Goal: Task Accomplishment & Management: Complete application form

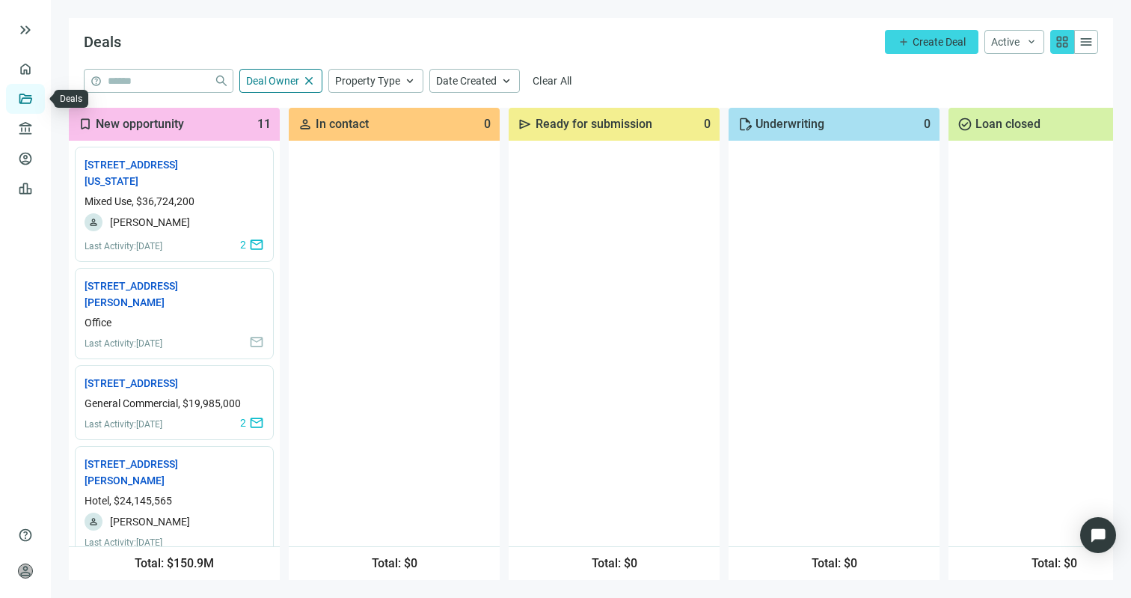
click at [37, 100] on link "Deals" at bounding box center [50, 99] width 27 height 12
click at [37, 63] on link "Overview" at bounding box center [59, 69] width 44 height 12
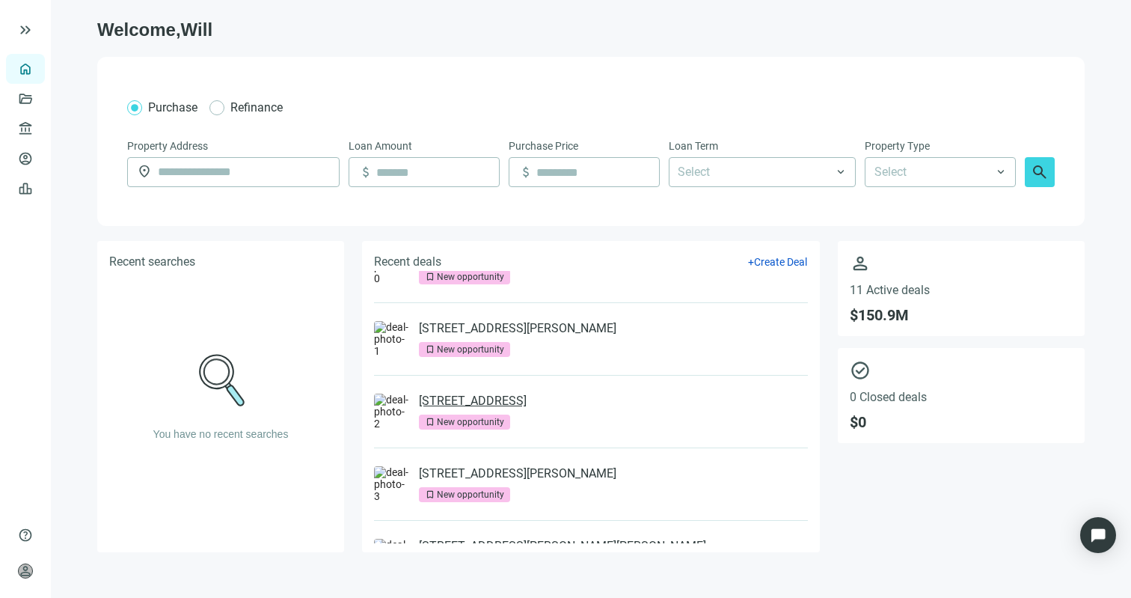
scroll to position [52, 0]
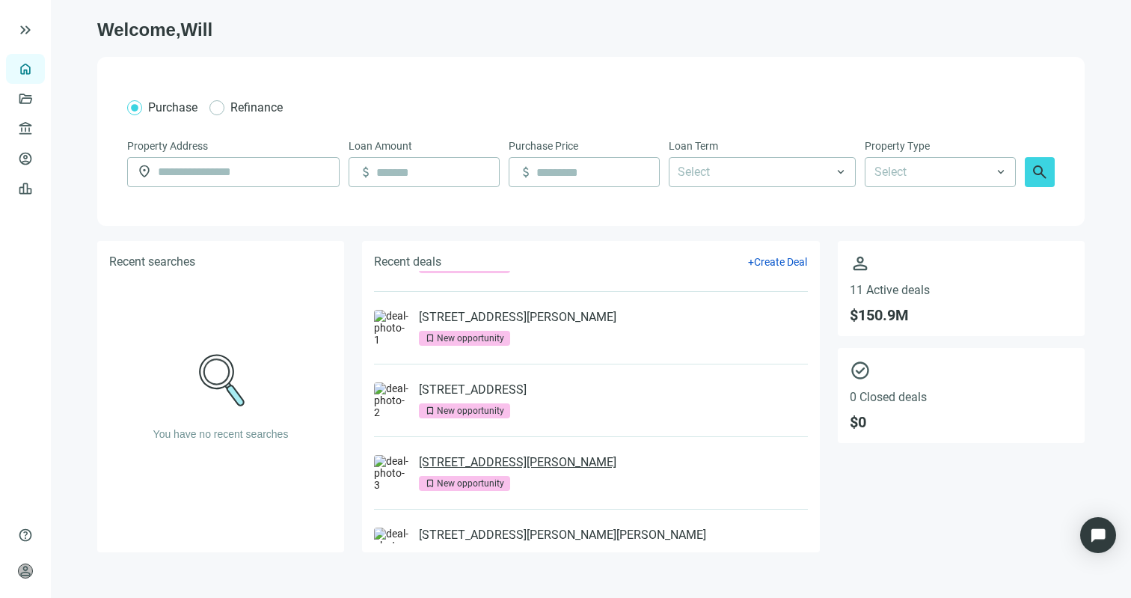
click at [508, 466] on link "[STREET_ADDRESS][PERSON_NAME]" at bounding box center [518, 462] width 198 height 15
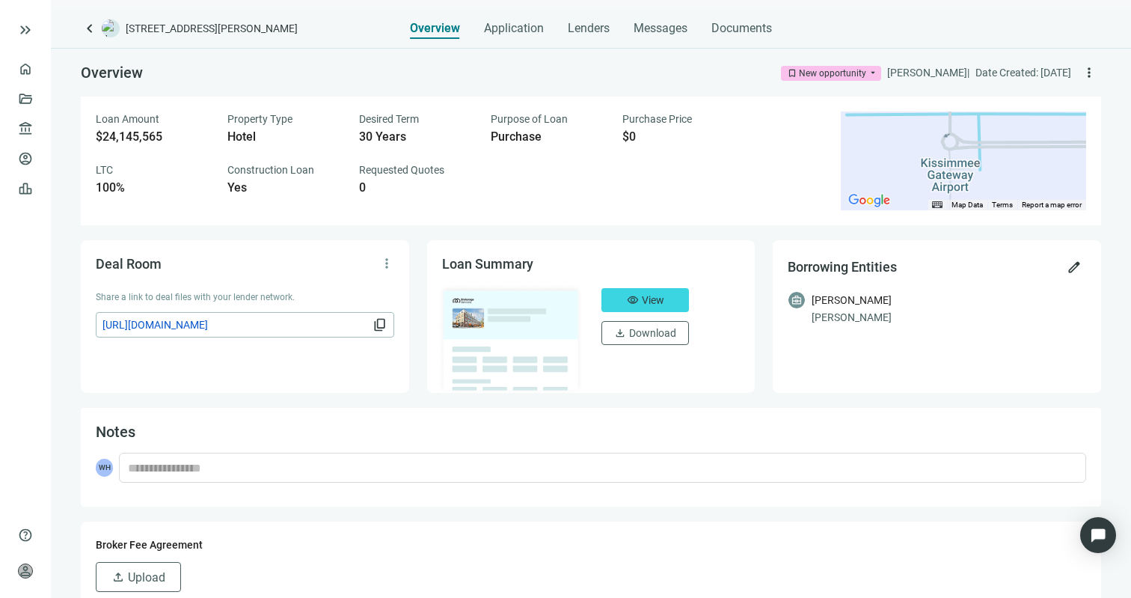
click at [514, 39] on div "keyboard_arrow_left [STREET_ADDRESS][PERSON_NAME] Overview Application Lenders …" at bounding box center [591, 303] width 1080 height 589
click at [518, 30] on span "Application" at bounding box center [514, 28] width 60 height 15
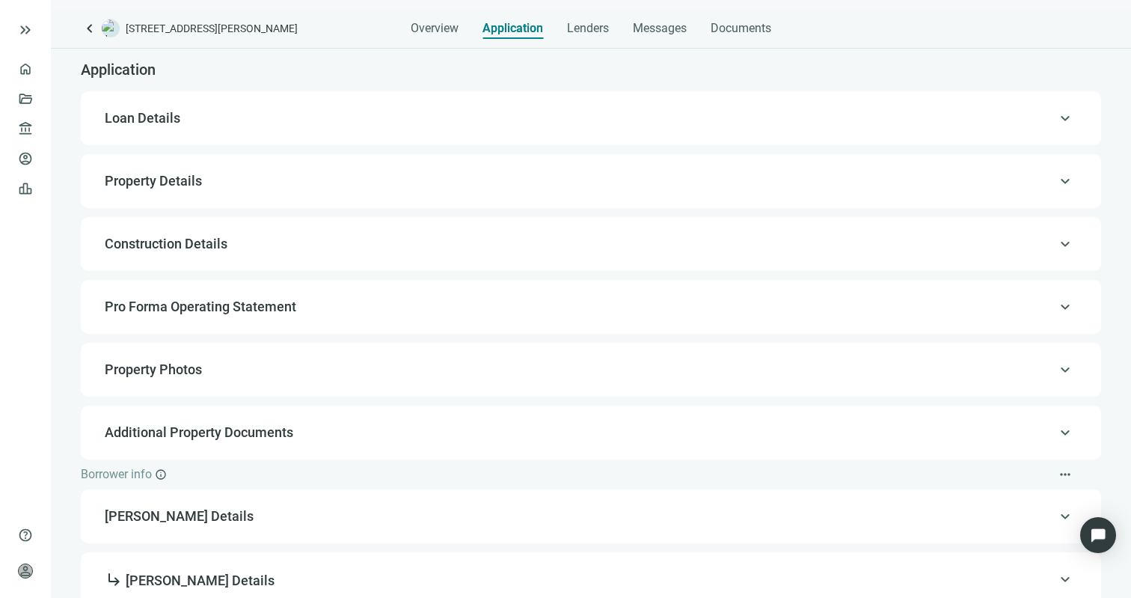
click at [444, 117] on span "Loan Details" at bounding box center [590, 118] width 970 height 18
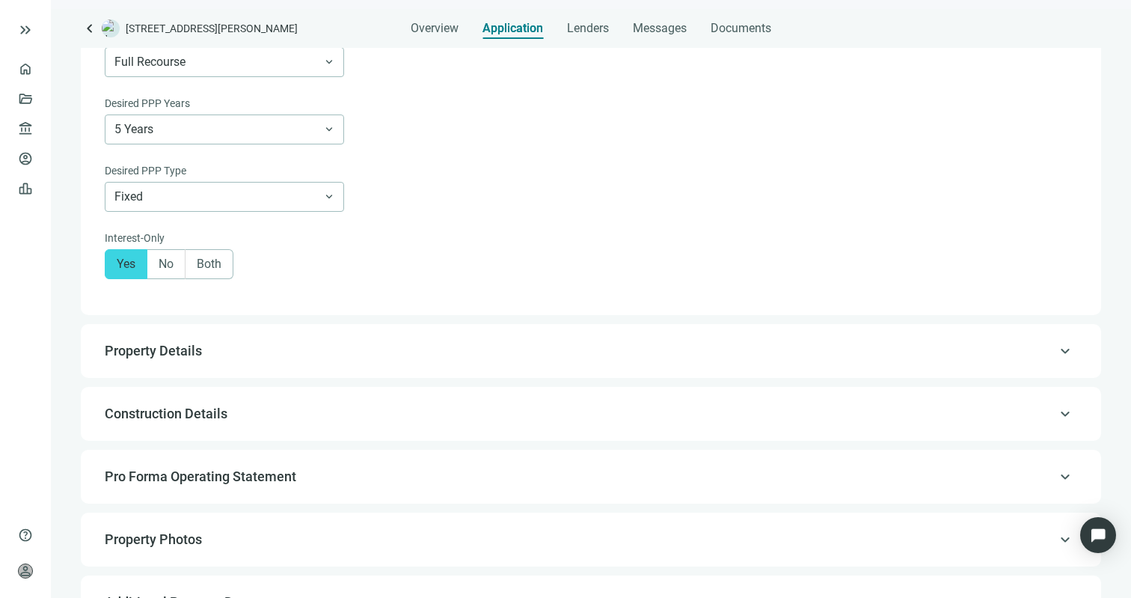
scroll to position [1066, 0]
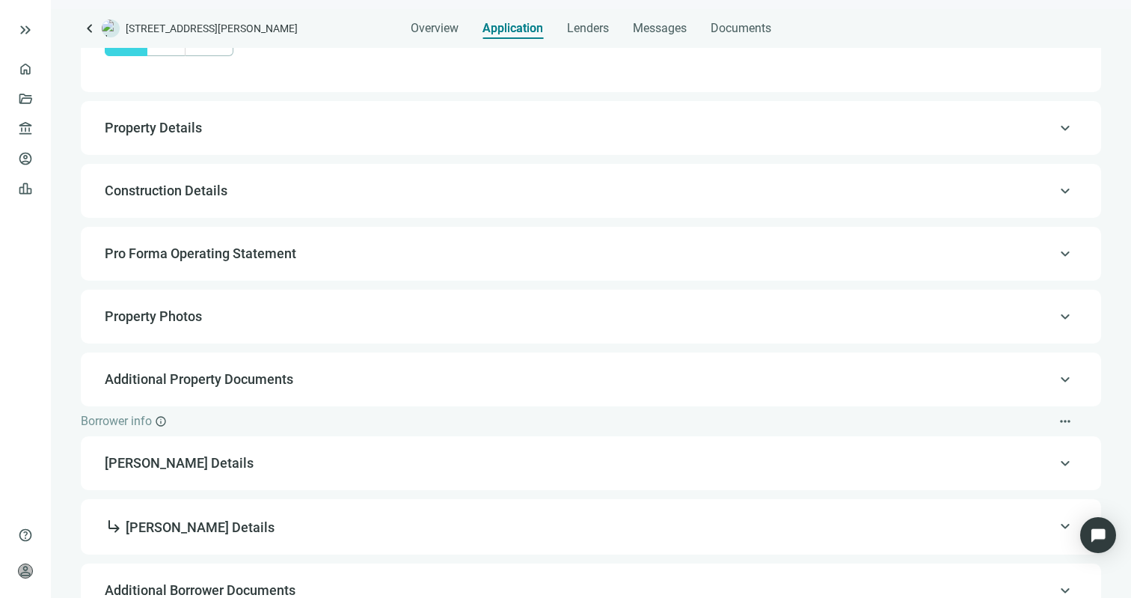
click at [442, 200] on span "Construction Details" at bounding box center [590, 191] width 970 height 18
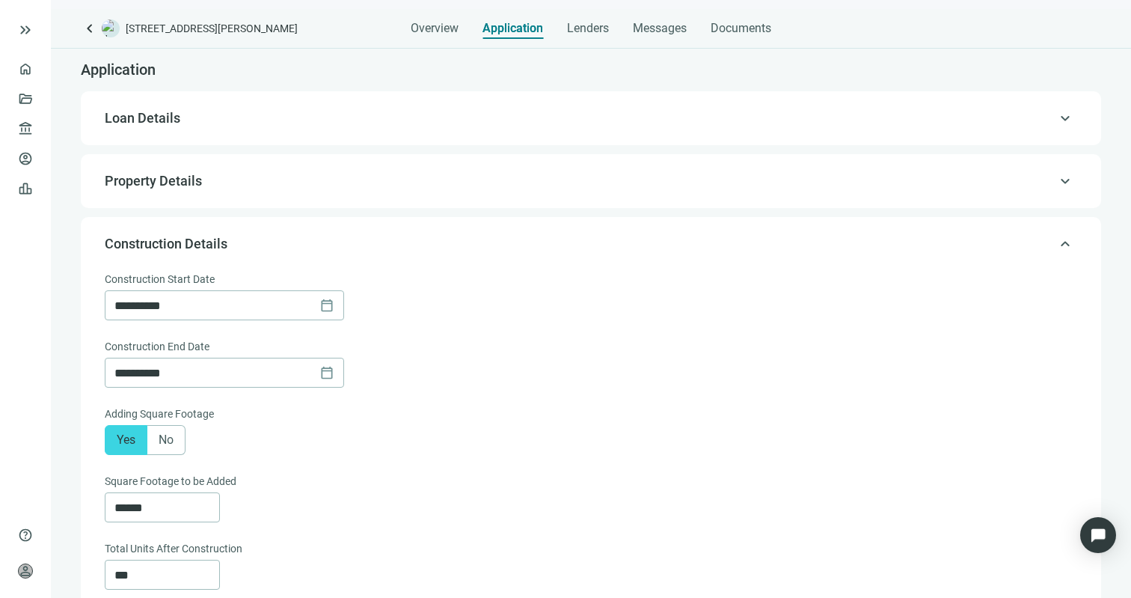
click at [456, 198] on div "keyboard_arrow_up Property Details" at bounding box center [591, 181] width 991 height 36
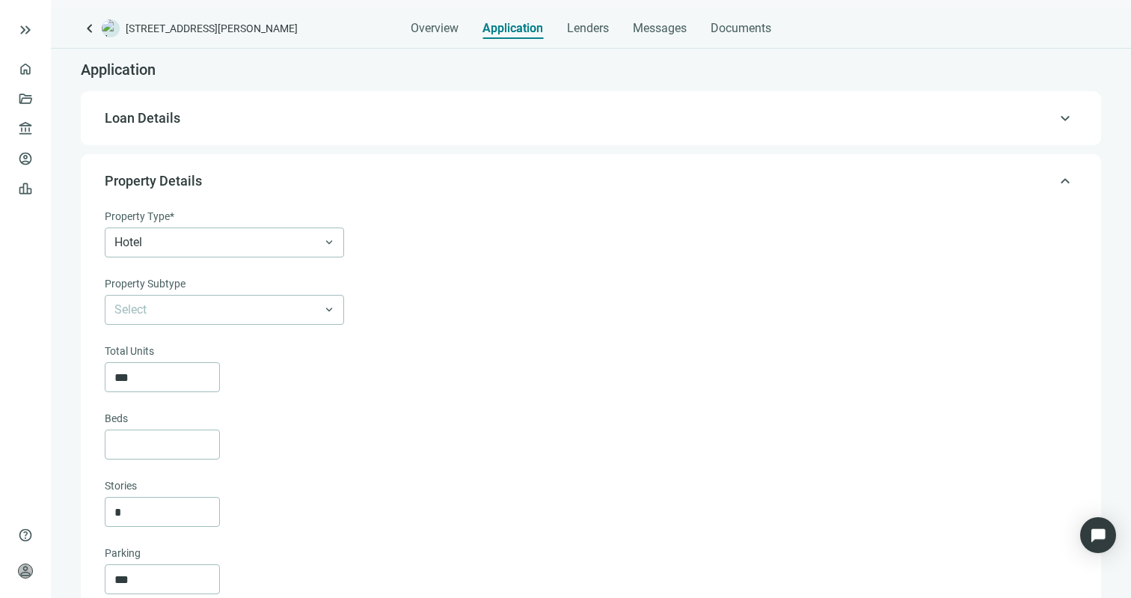
type textarea "**********"
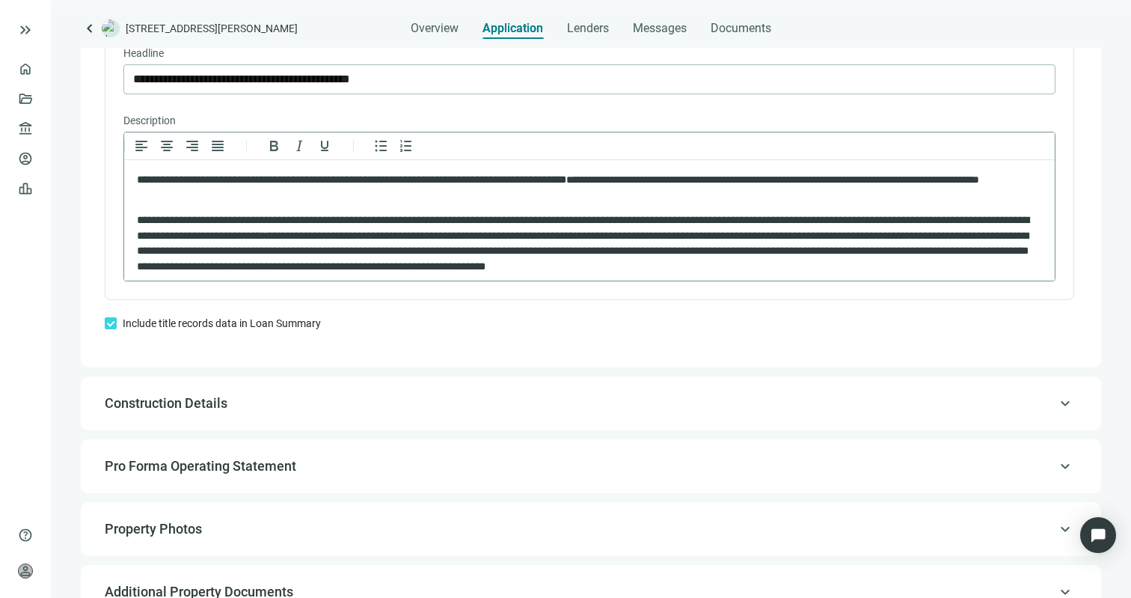
scroll to position [6, 0]
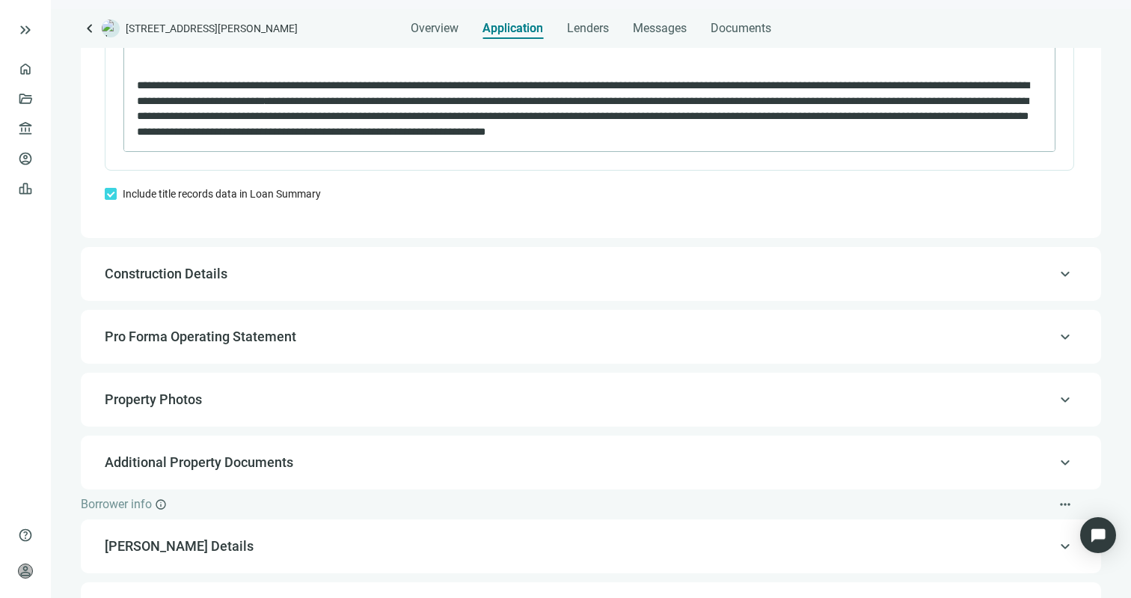
click at [395, 414] on div "keyboard_arrow_up Property Photos" at bounding box center [591, 400] width 991 height 36
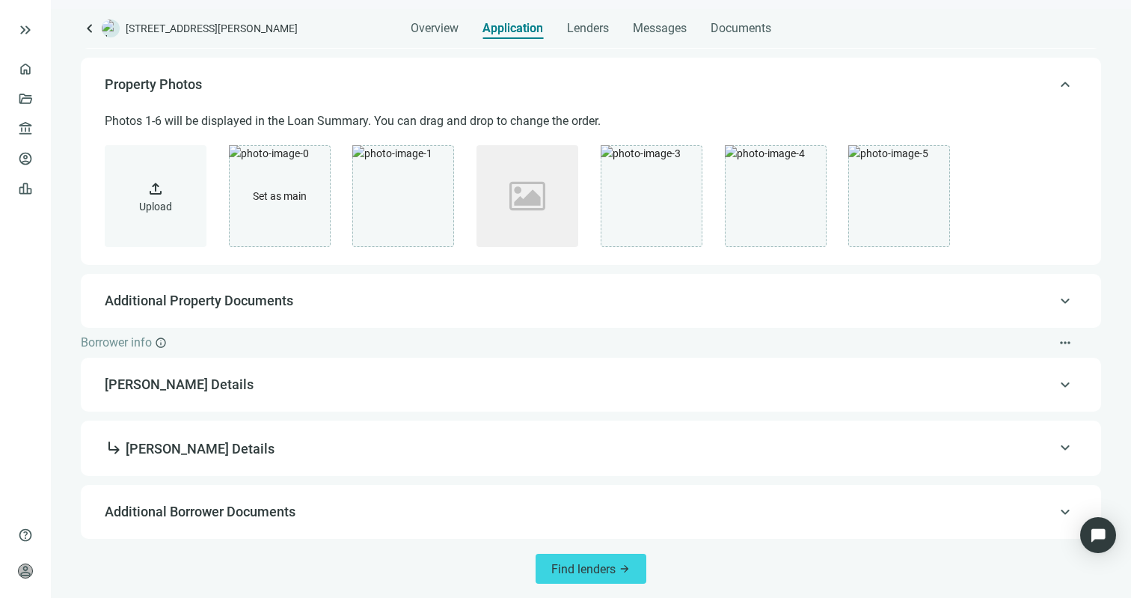
click at [400, 389] on span "[PERSON_NAME] Details" at bounding box center [590, 385] width 970 height 18
type input "**********"
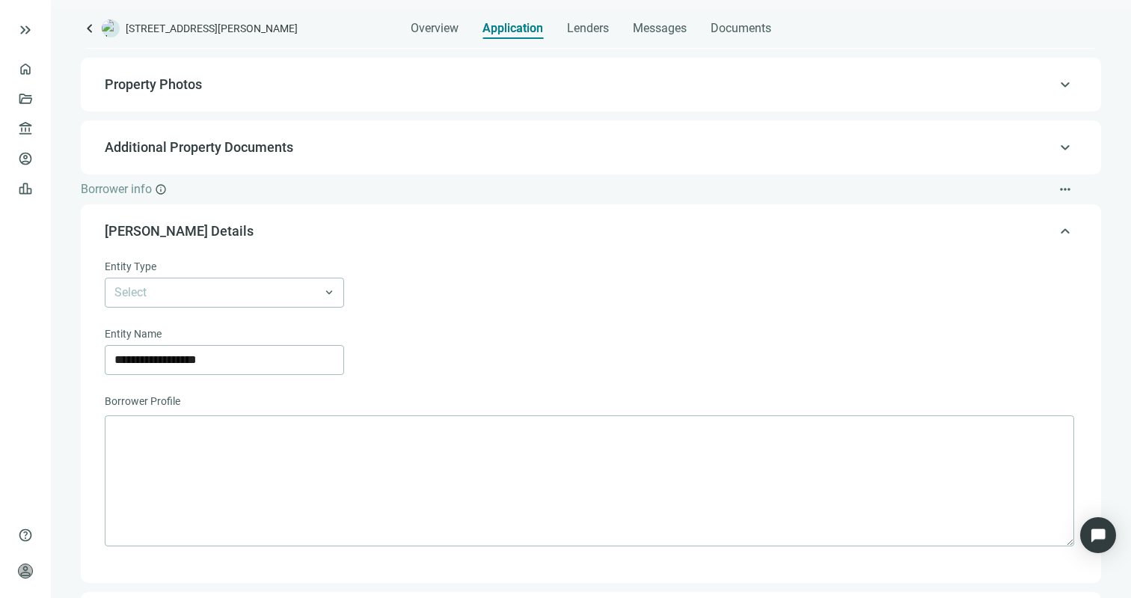
click at [488, 382] on form "**********" at bounding box center [590, 411] width 970 height 306
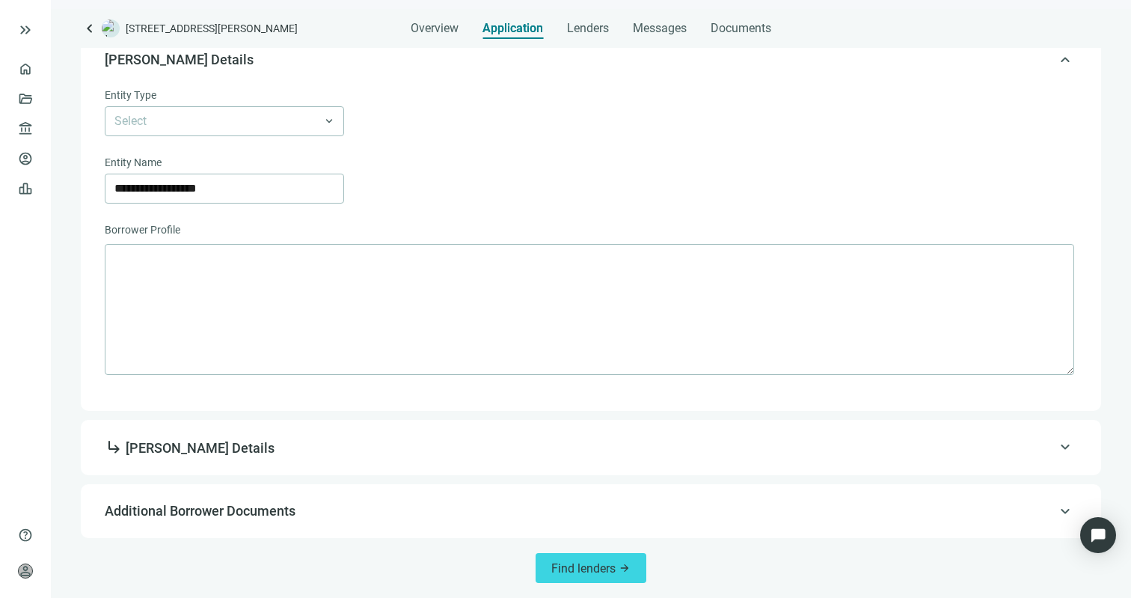
click at [459, 450] on span "subdirectory_arrow_right [PERSON_NAME] Details" at bounding box center [590, 447] width 970 height 19
type input "**********"
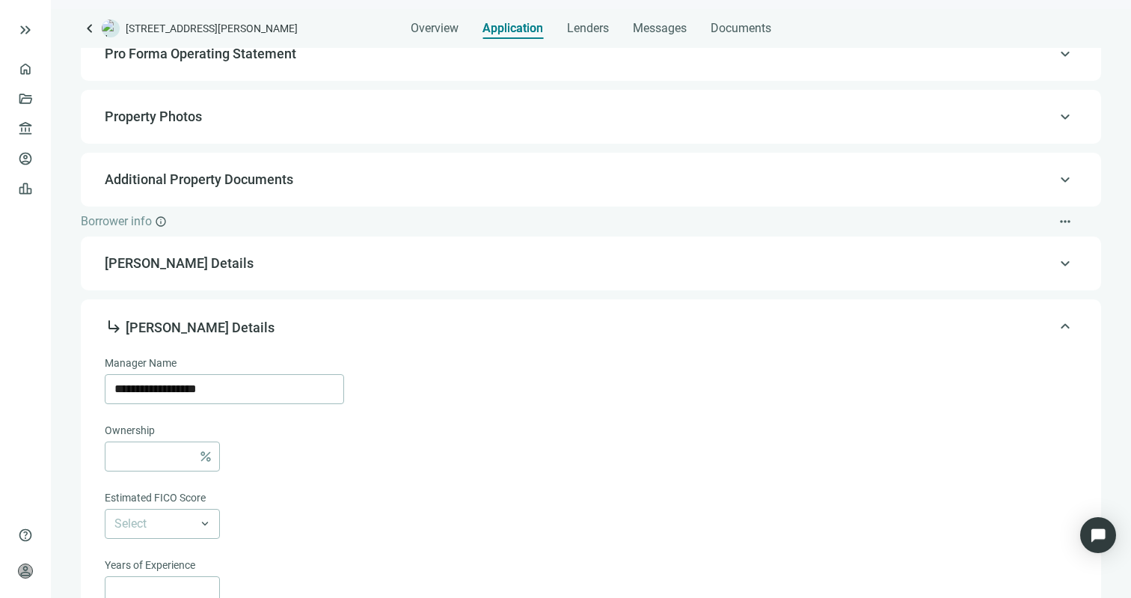
scroll to position [78, 0]
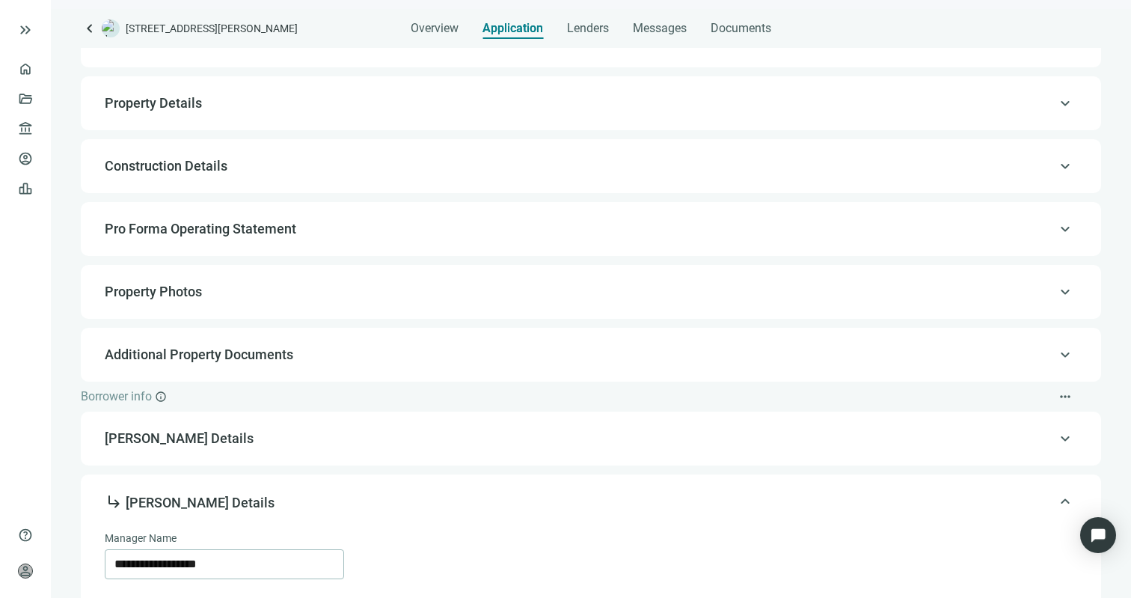
click at [347, 229] on span "Pro Forma Operating Statement" at bounding box center [590, 229] width 970 height 18
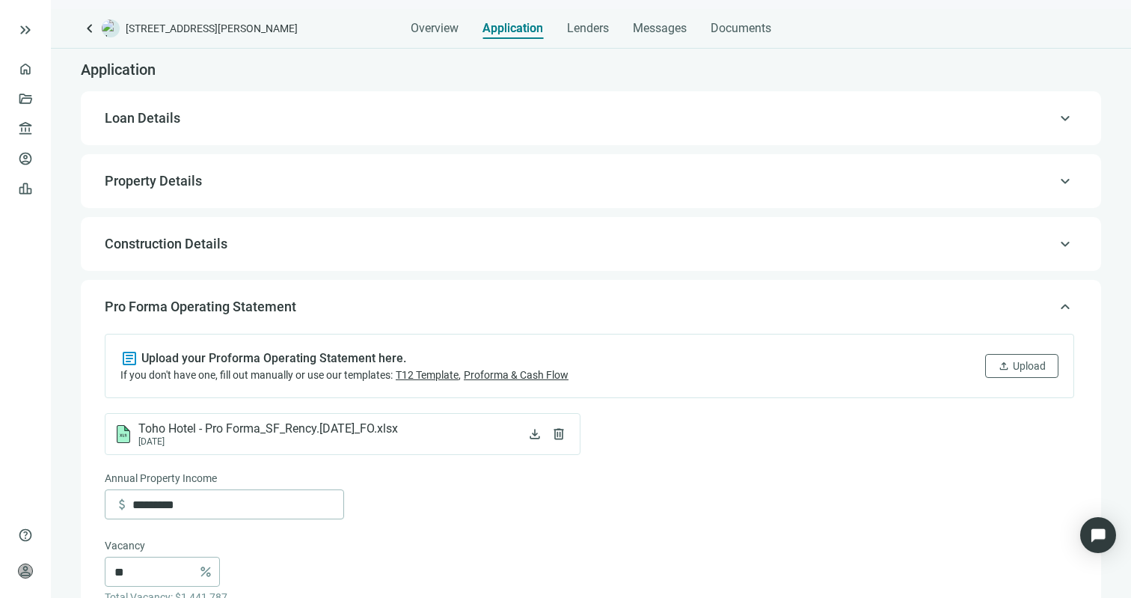
click at [328, 238] on span "Construction Details" at bounding box center [590, 244] width 970 height 18
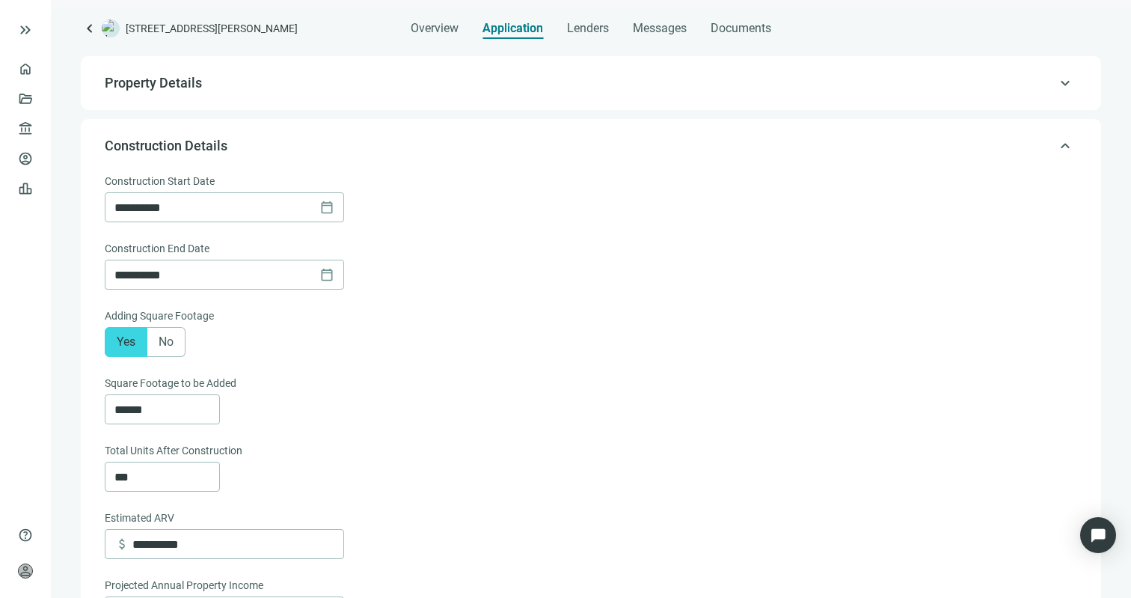
scroll to position [35, 0]
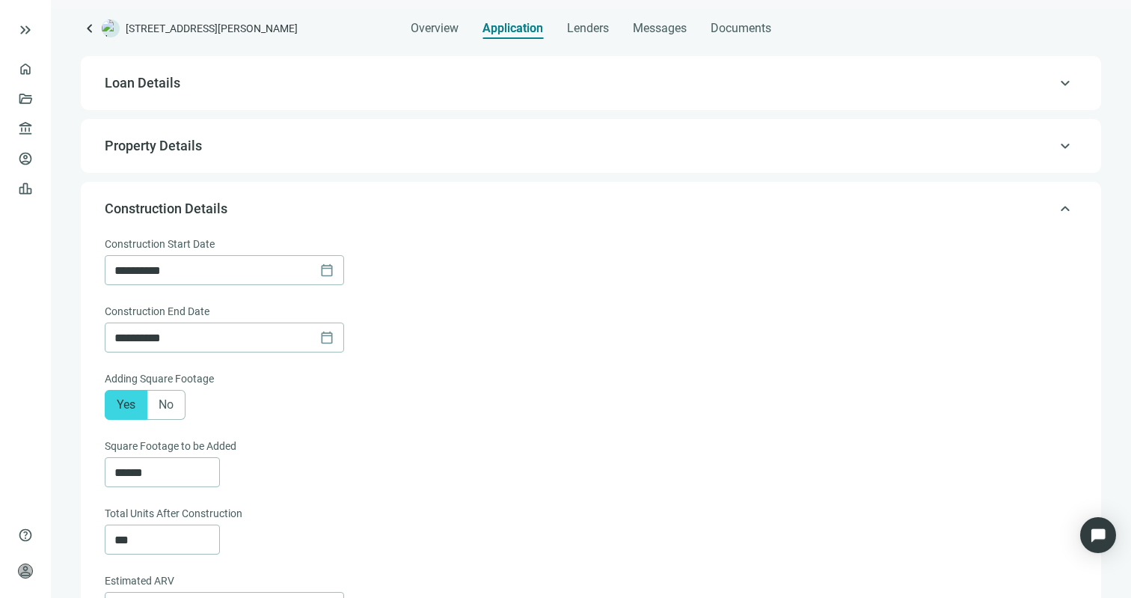
click at [359, 158] on div "keyboard_arrow_up Property Details" at bounding box center [591, 146] width 991 height 36
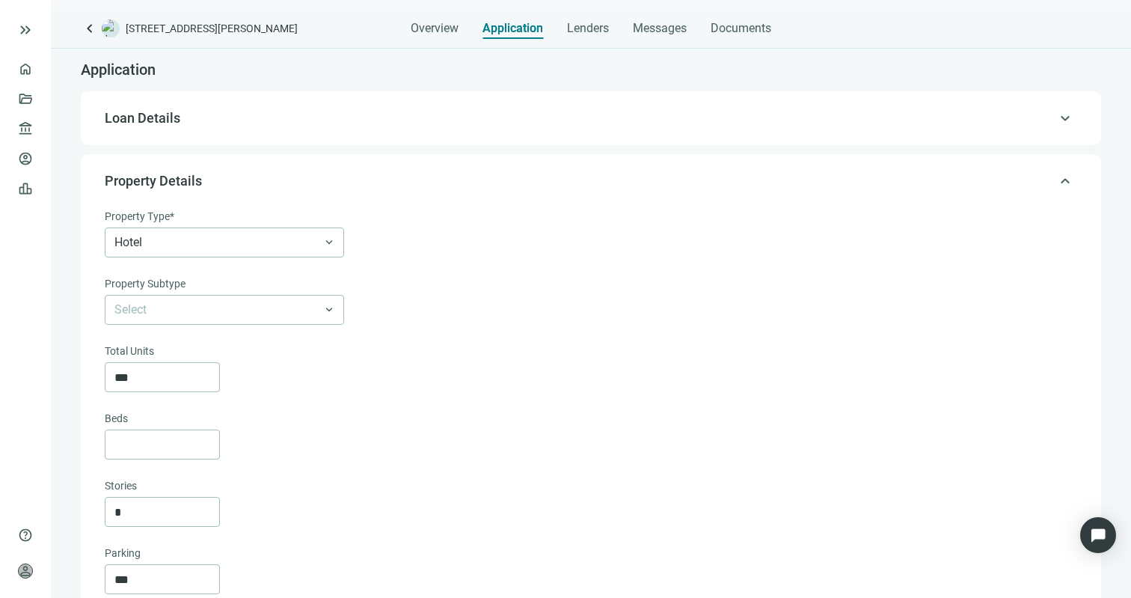
click at [279, 115] on span "Loan Details" at bounding box center [590, 118] width 970 height 18
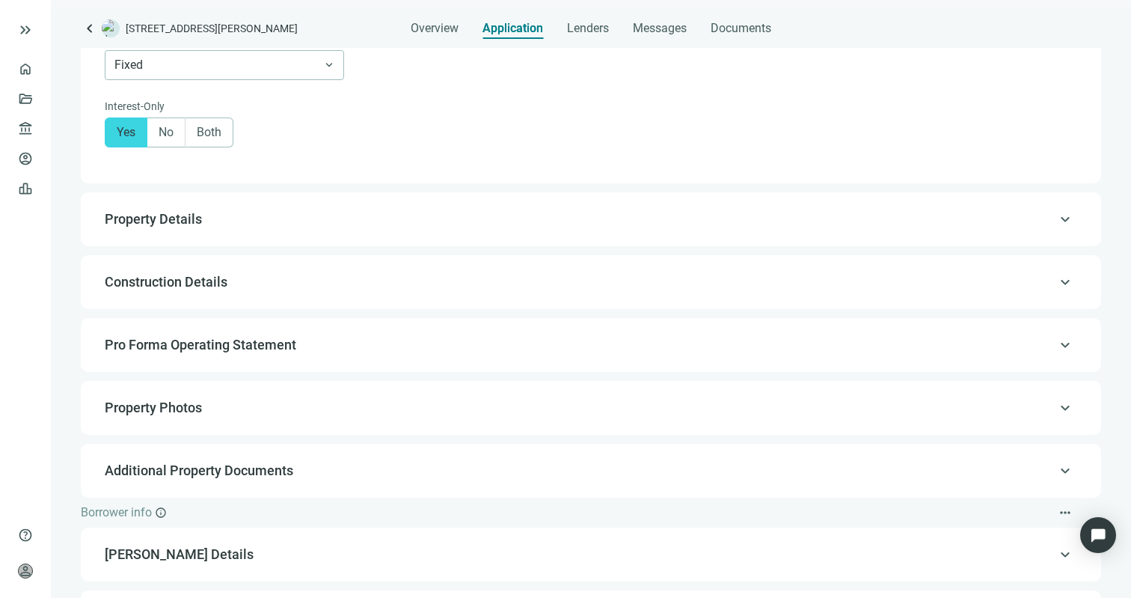
scroll to position [1148, 0]
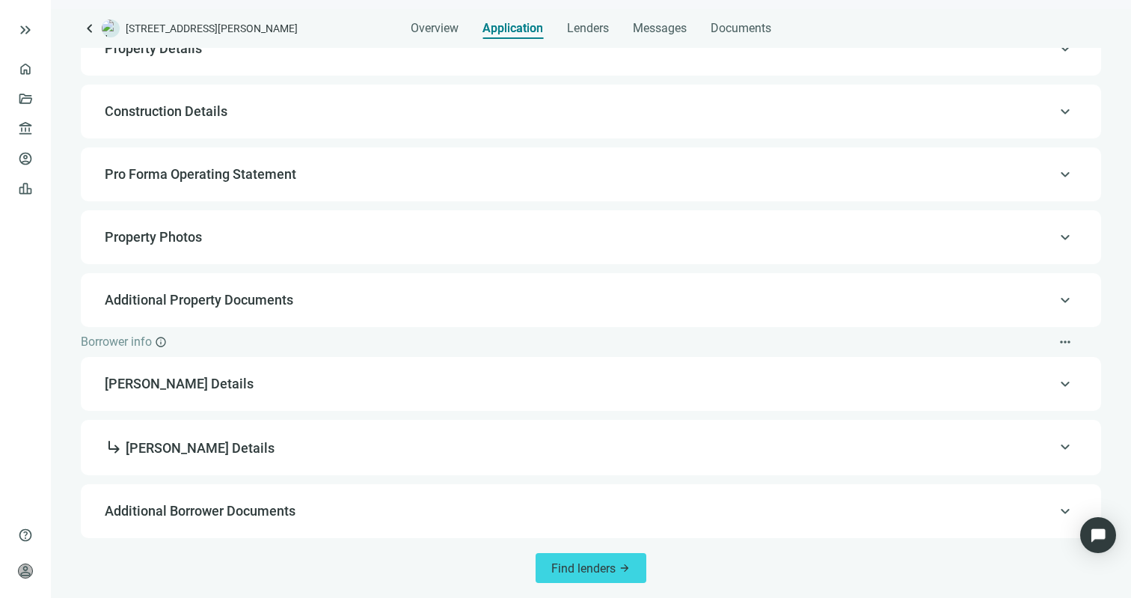
click at [448, 183] on span "Pro Forma Operating Statement" at bounding box center [590, 174] width 970 height 18
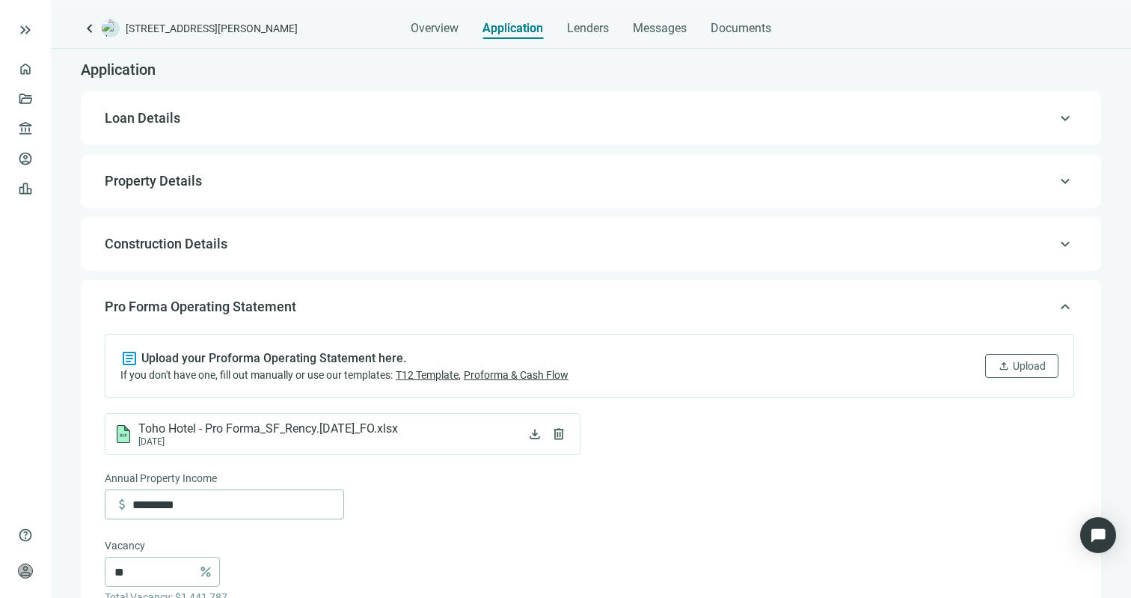
click at [350, 180] on span "Property Details" at bounding box center [590, 181] width 970 height 18
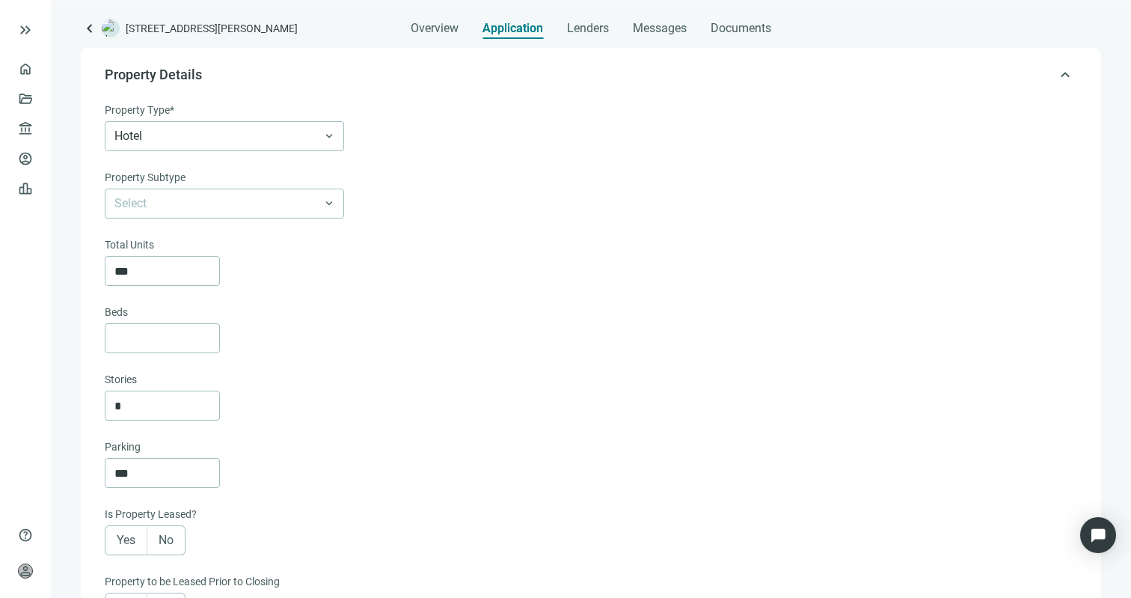
scroll to position [215, 0]
